Goal: Information Seeking & Learning: Learn about a topic

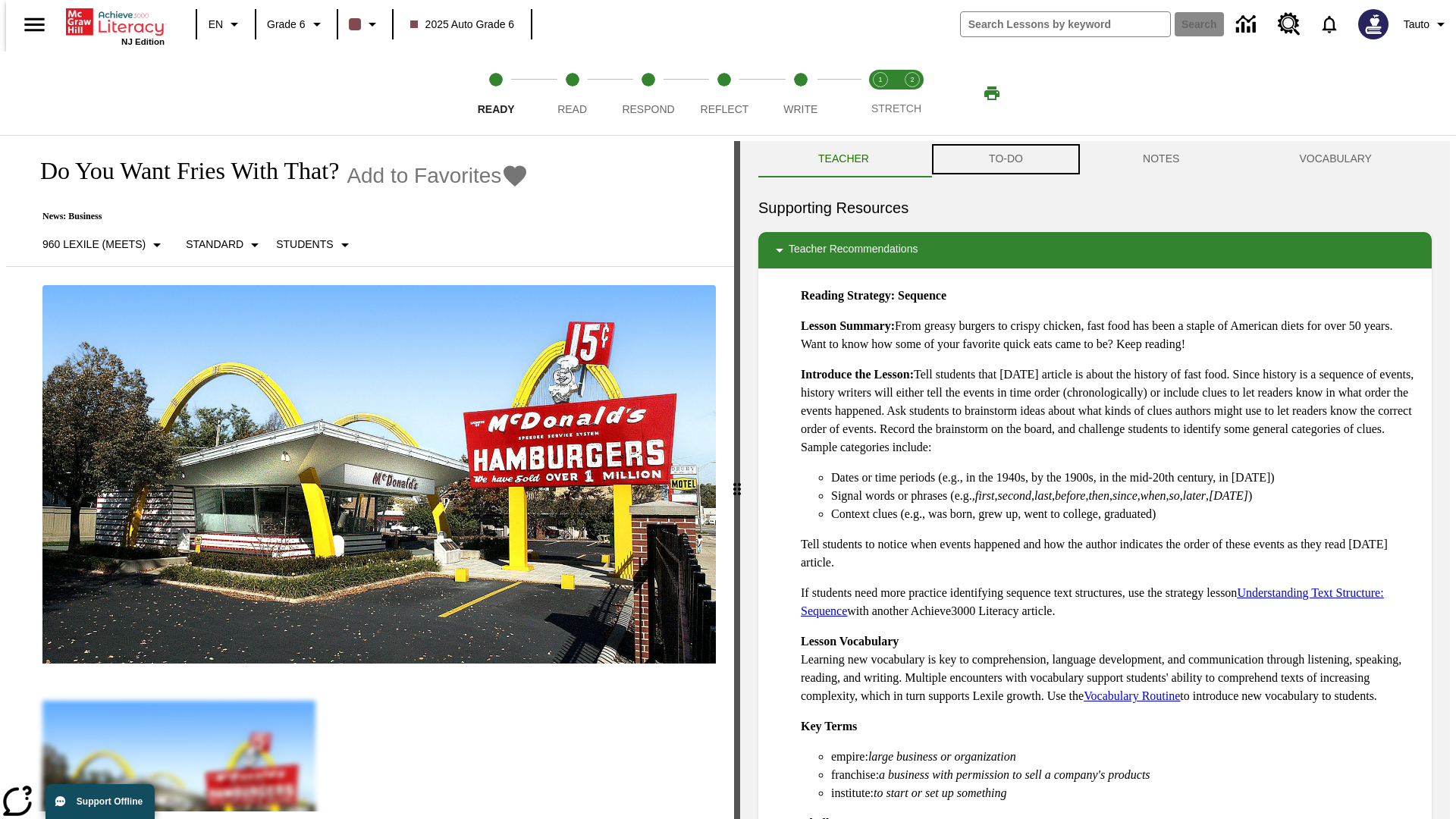
click at [1005, 159] on button "TO-DO" at bounding box center [1006, 159] width 154 height 37
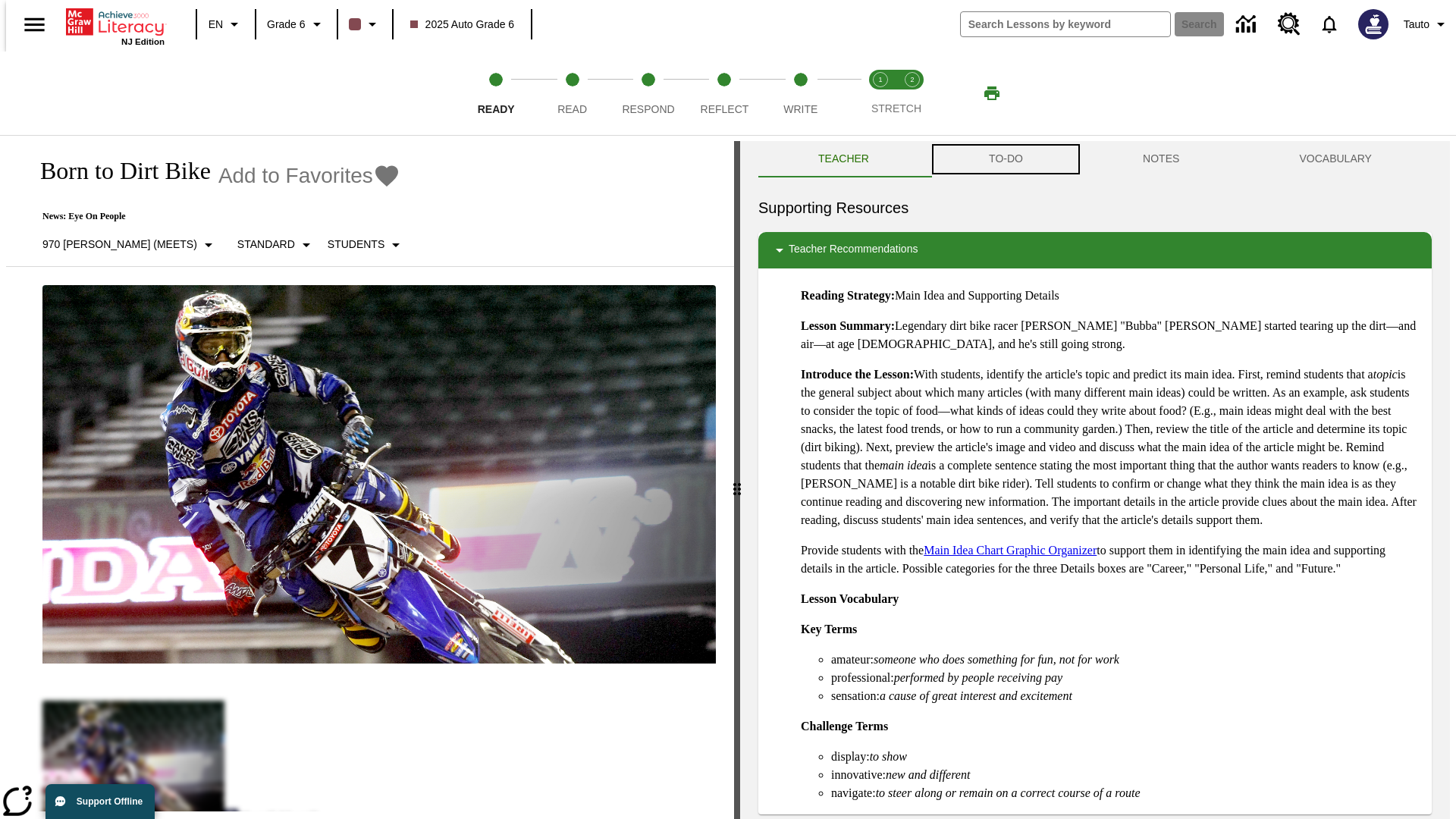
click at [1005, 159] on button "TO-DO" at bounding box center [1006, 159] width 154 height 37
